Goal: Transaction & Acquisition: Register for event/course

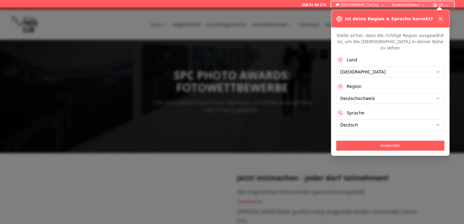
click at [441, 19] on icon at bounding box center [440, 18] width 5 height 5
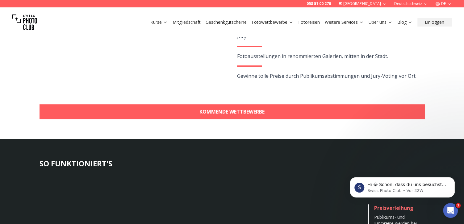
scroll to position [184, 0]
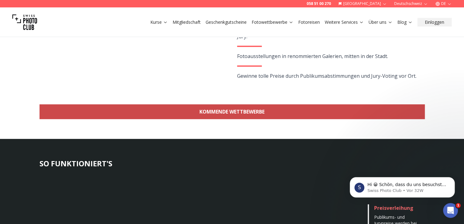
click at [225, 113] on link "KOMMENDE WETTBEWERBE" at bounding box center [232, 111] width 385 height 15
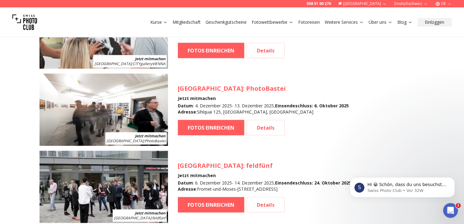
scroll to position [705, 0]
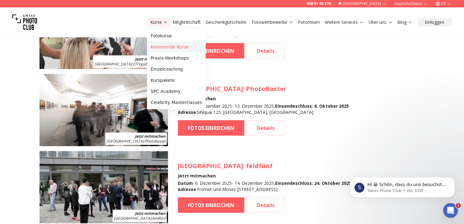
click at [157, 47] on link "Kommende Kurse" at bounding box center [176, 46] width 56 height 11
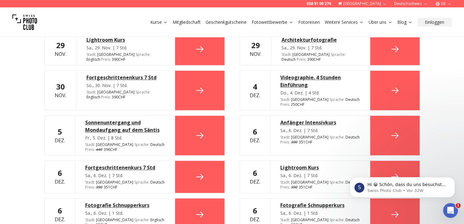
scroll to position [1663, 0]
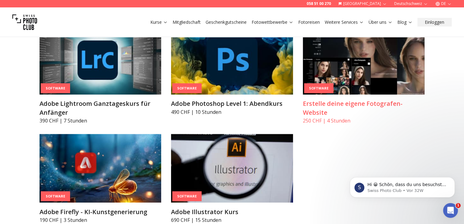
scroll to position [1975, 0]
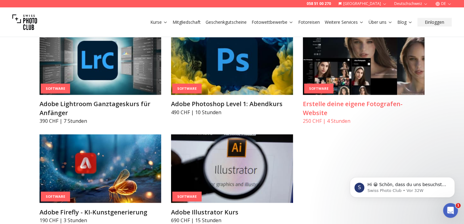
click at [356, 104] on h3 "Erstelle deine eigene Fotografen-Website" at bounding box center [364, 108] width 122 height 17
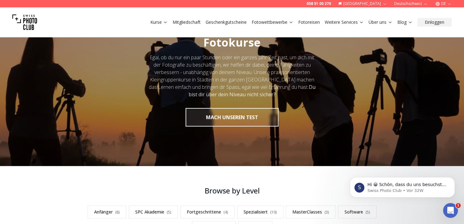
scroll to position [32, 0]
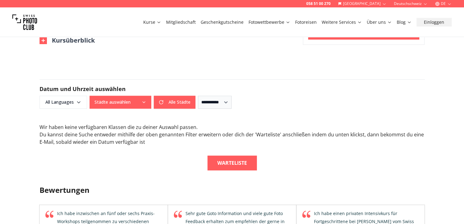
scroll to position [369, 0]
